Goal: Task Accomplishment & Management: Complete application form

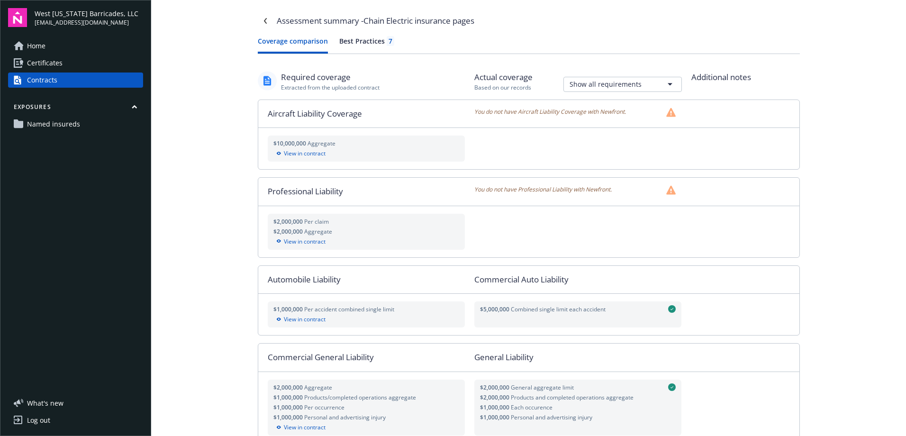
click at [49, 64] on span "Certificates" at bounding box center [45, 62] width 36 height 15
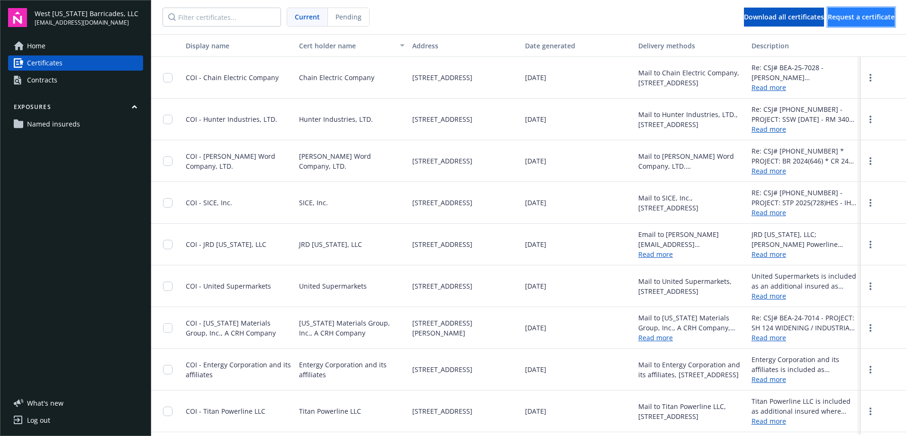
click at [843, 19] on span "Request a certificate" at bounding box center [861, 16] width 67 height 9
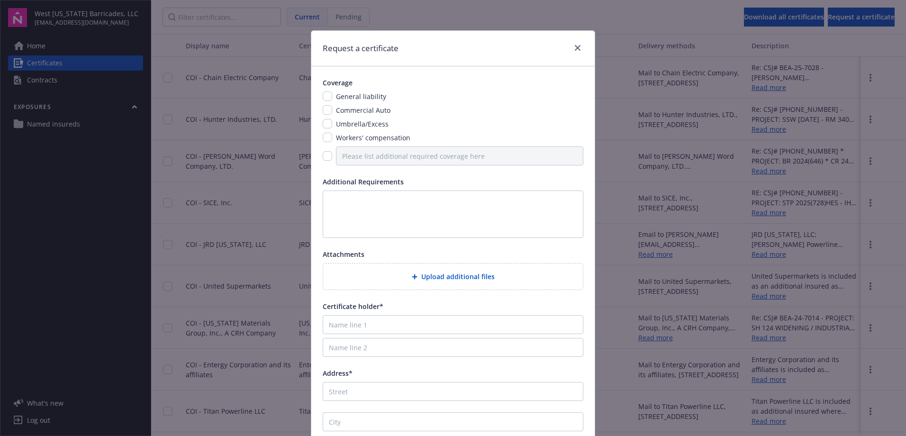
click at [327, 91] on div "Coverage General liability Commercial Auto Umbrella/Excess Workers' compensation" at bounding box center [453, 122] width 261 height 88
drag, startPoint x: 325, startPoint y: 108, endPoint x: 323, endPoint y: 102, distance: 5.9
click at [325, 108] on input "checkbox" at bounding box center [327, 109] width 9 height 9
checkbox input "true"
click at [323, 96] on input "checkbox" at bounding box center [327, 95] width 9 height 9
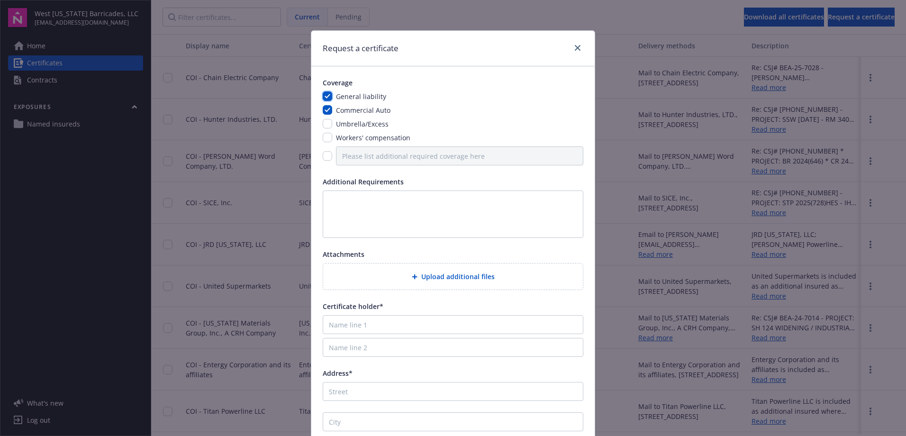
checkbox input "true"
click at [326, 128] on input "checkbox" at bounding box center [327, 123] width 9 height 9
checkbox input "true"
drag, startPoint x: 324, startPoint y: 138, endPoint x: 326, endPoint y: 145, distance: 6.9
click at [324, 139] on input "checkbox" at bounding box center [327, 137] width 9 height 9
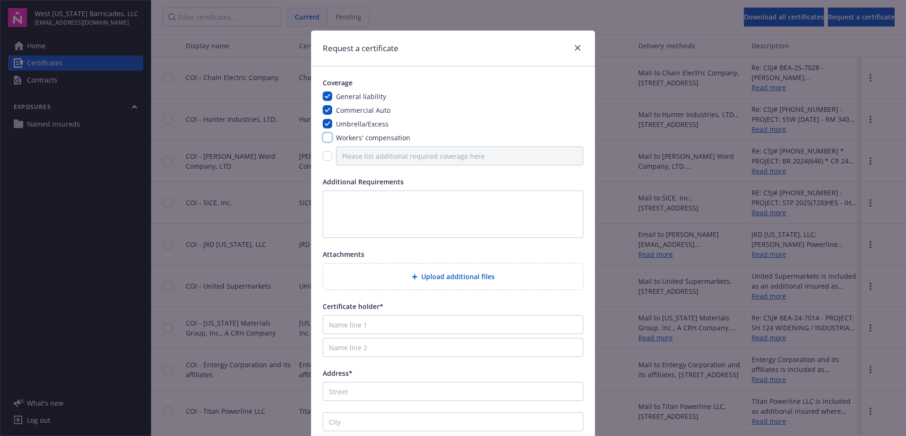
checkbox input "true"
click at [361, 207] on textarea at bounding box center [453, 214] width 261 height 47
click at [548, 230] on textarea "Please include all endorsements Desc. of Ops Box: CSJ# [PHONE_NUMBER] * PROJECT…" at bounding box center [453, 214] width 261 height 47
type textarea "Please include all endorsements Desc. of Ops Box: CSJ# [PHONE_NUMBER] * PROJECT…"
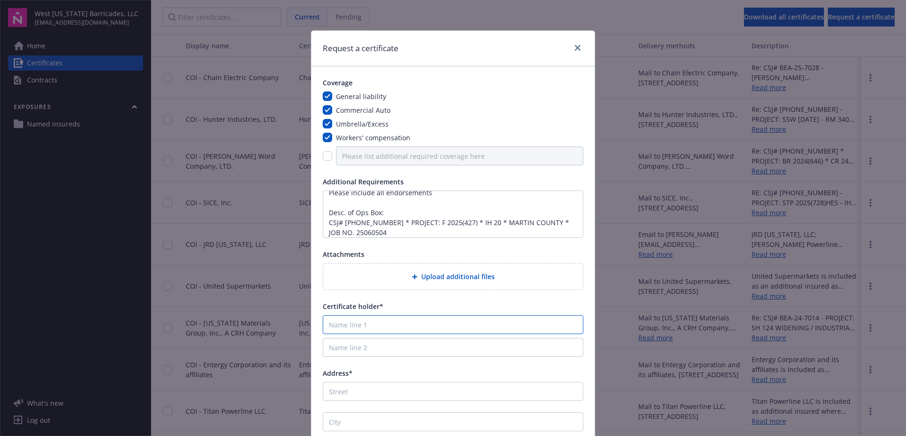
click at [425, 323] on input "Name line 1" at bounding box center [453, 324] width 261 height 19
type input "j"
click at [406, 325] on input "[PERSON_NAME] Bros. Dirt & Paving contractors, Inc." at bounding box center [453, 324] width 261 height 19
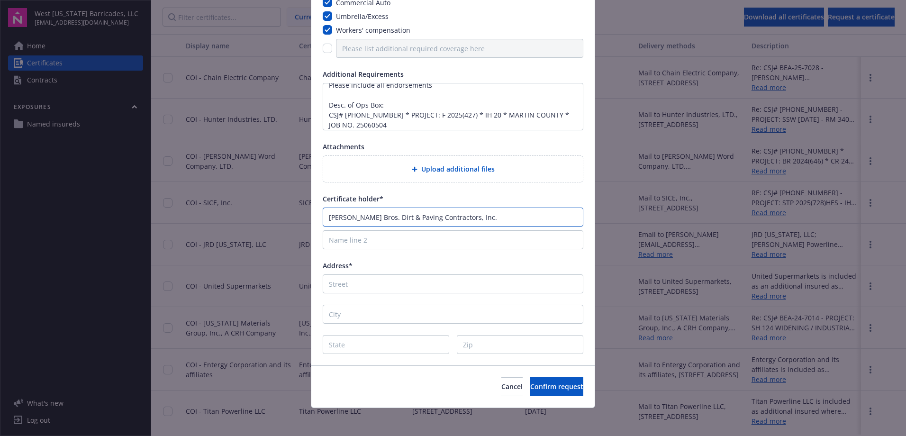
scroll to position [110, 0]
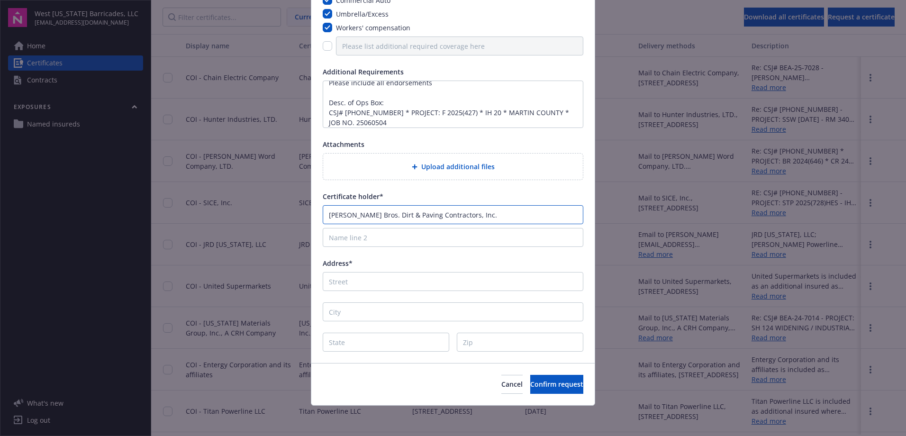
type input "[PERSON_NAME] Bros. Dirt & Paving Contractors, Inc."
click at [376, 278] on input "Address*" at bounding box center [453, 281] width 261 height 19
type input "1401 S. Grandview"
type input "[GEOGRAPHIC_DATA]"
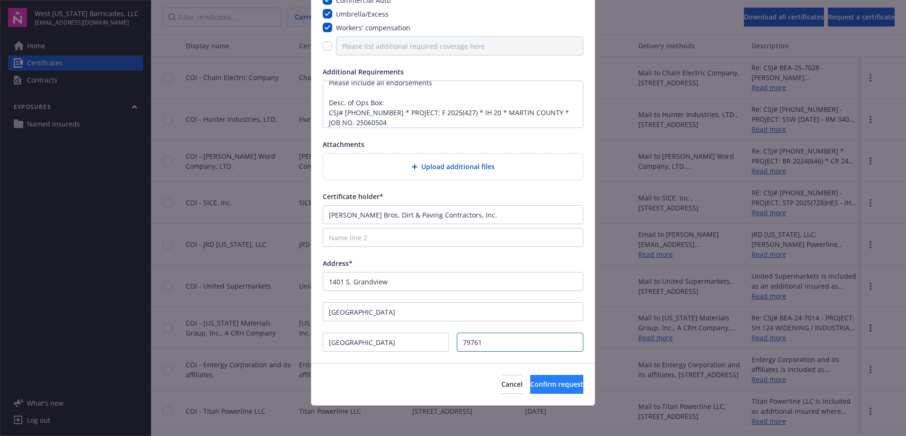
type input "79761"
click at [530, 386] on span "Confirm request" at bounding box center [556, 384] width 53 height 9
